Goal: Find specific page/section: Find specific page/section

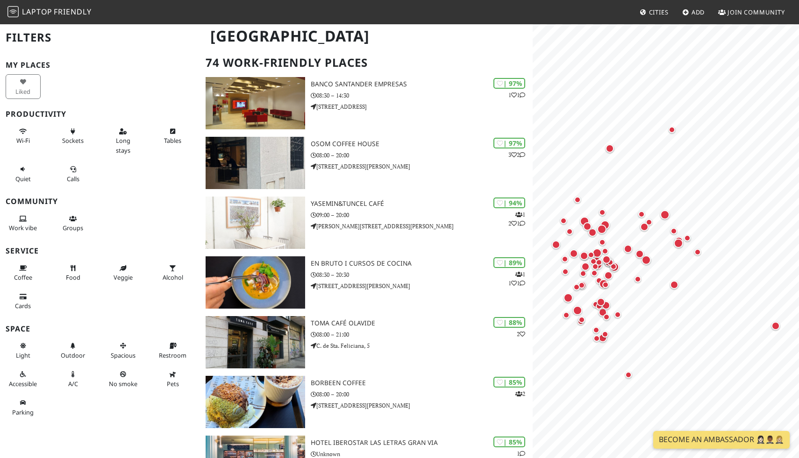
scroll to position [49, 0]
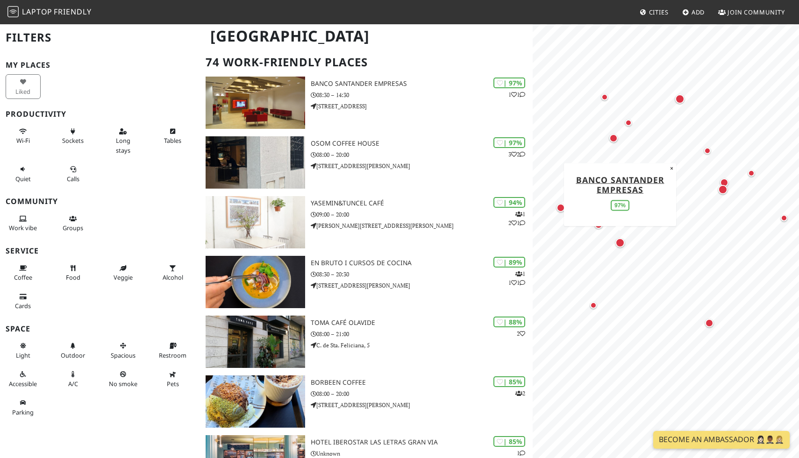
click at [619, 246] on div "Map marker" at bounding box center [619, 242] width 9 height 9
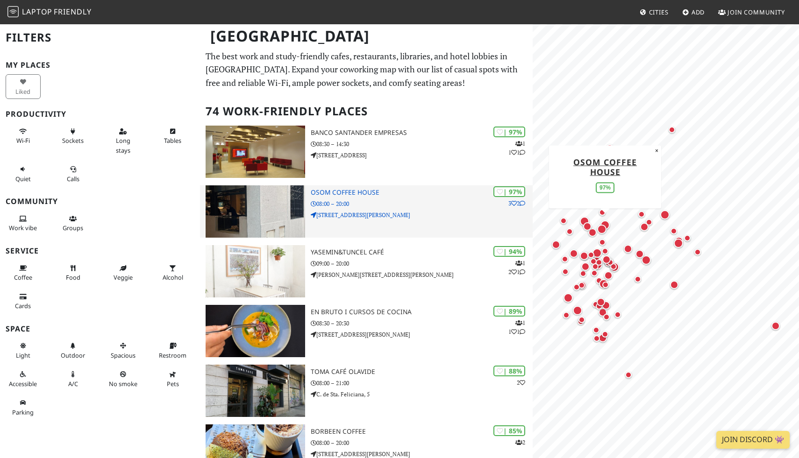
click at [360, 190] on h3 "Osom Coffee House" at bounding box center [422, 193] width 222 height 8
